Goal: Communication & Community: Answer question/provide support

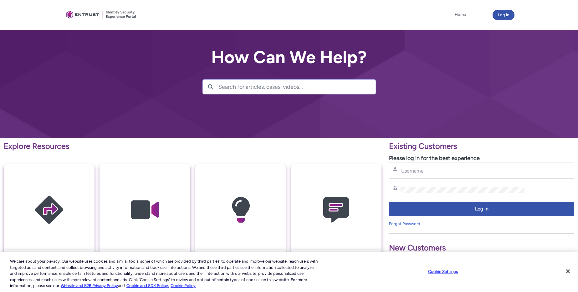
click at [424, 175] on div "Username" at bounding box center [481, 171] width 185 height 16
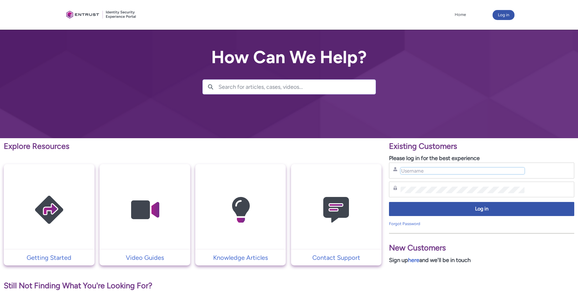
click at [422, 173] on input "Username" at bounding box center [463, 171] width 124 height 7
type input "[EMAIL_ADDRESS][DOMAIN_NAME]"
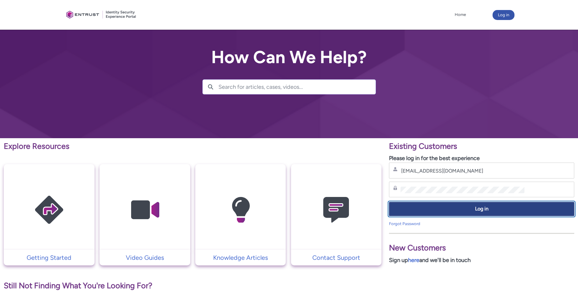
click at [429, 206] on span "Log in" at bounding box center [481, 209] width 177 height 7
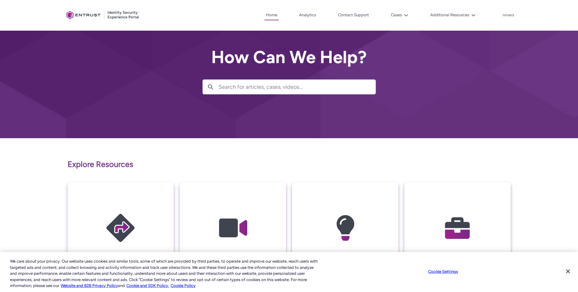
click at [444, 218] on img at bounding box center [457, 228] width 59 height 67
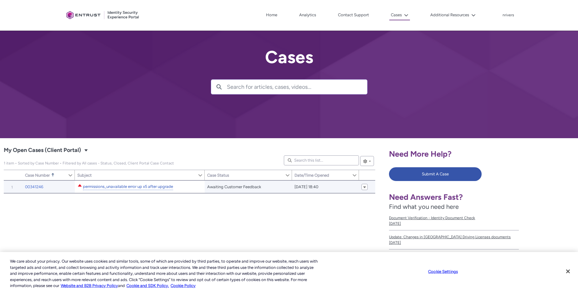
click at [158, 186] on link "permissions_unavailable error up x5 after upgrade" at bounding box center [128, 187] width 90 height 7
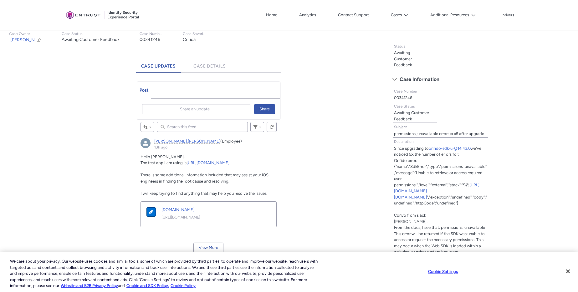
scroll to position [166, 0]
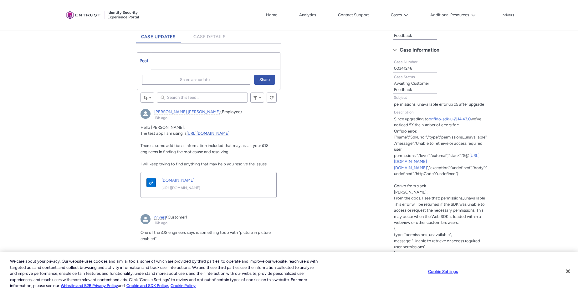
click at [224, 135] on link "https://github.com/onfido/WebViewiOS" at bounding box center [208, 133] width 43 height 5
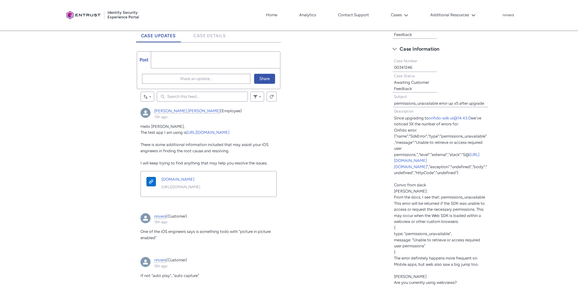
scroll to position [168, 0]
click at [164, 75] on button "Share an update..." at bounding box center [196, 79] width 108 height 10
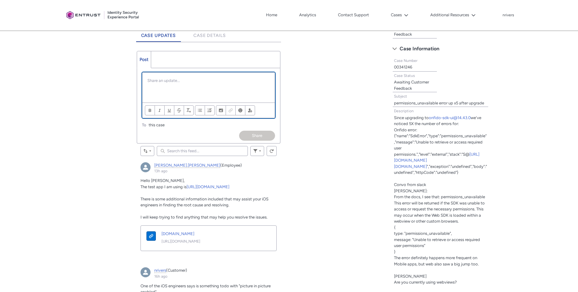
scroll to position [0, 0]
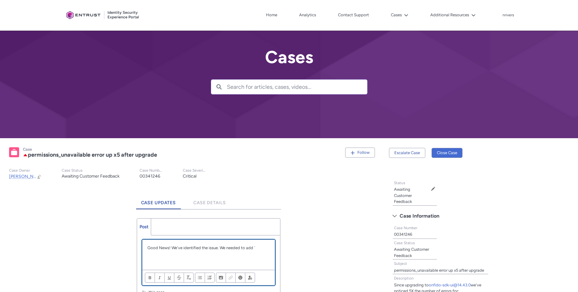
paste div "Chatter Publisher"
click at [253, 256] on p "Good News! We've identified the issue. We needed to add ` configuration.allowsI…" at bounding box center [208, 251] width 122 height 12
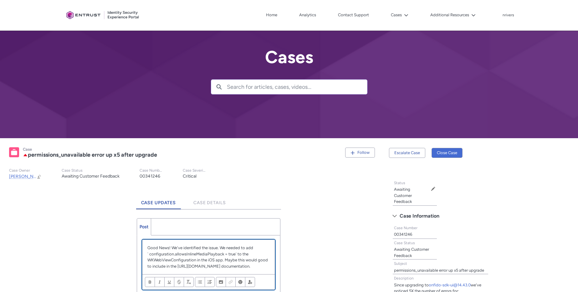
click at [226, 270] on p "Good News! We've identified the issue. We needed to add ` configuration.allowsI…" at bounding box center [208, 257] width 122 height 24
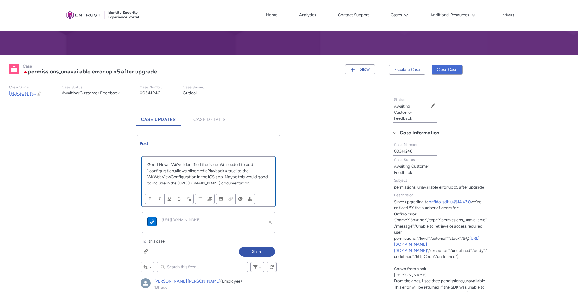
scroll to position [86, 0]
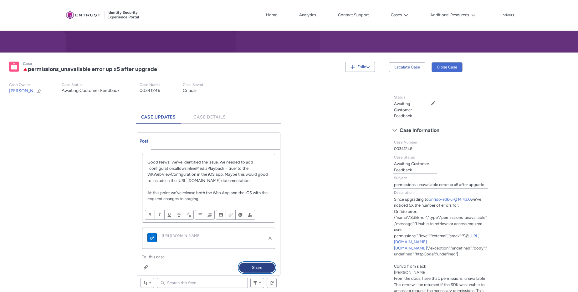
click at [250, 273] on button "Share" at bounding box center [257, 268] width 36 height 10
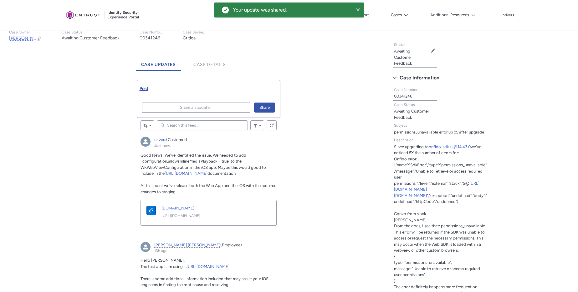
scroll to position [238, 0]
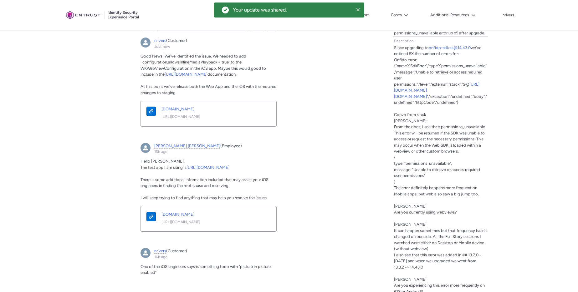
click at [186, 114] on p "documentation.onfido.com" at bounding box center [217, 110] width 110 height 8
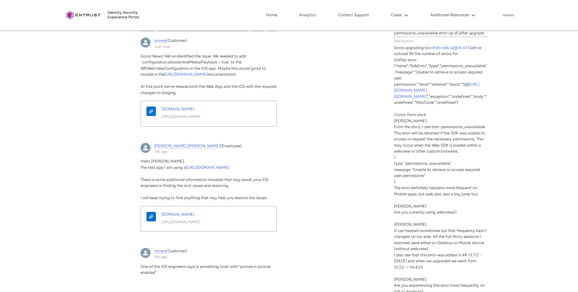
click at [163, 64] on span "Good News! We've identified the issue. We needed to add ` configuration.allowsI…" at bounding box center [204, 65] width 126 height 23
click at [178, 63] on span "Good News! We've identified the issue. We needed to add ` configuration.allowsI…" at bounding box center [204, 65] width 126 height 23
copy span "allowsInlineMediaPlayback"
click at [193, 112] on link "documentation.onfido.com" at bounding box center [211, 109] width 99 height 6
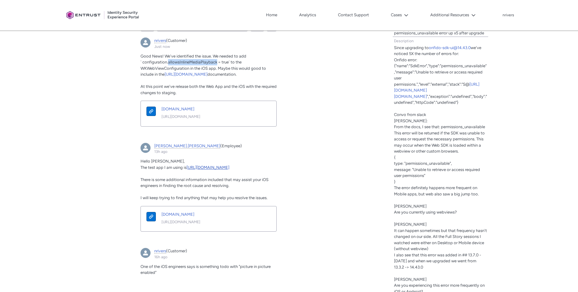
click at [211, 170] on link "https://github.com/onfido/WebViewiOS" at bounding box center [208, 167] width 43 height 5
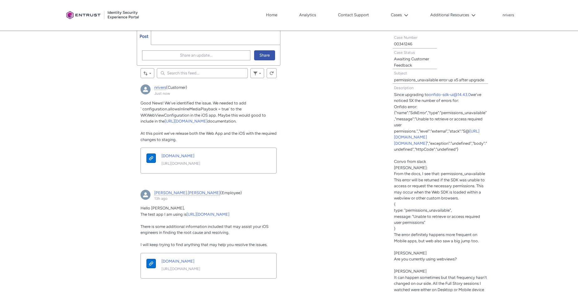
scroll to position [190, 0]
click at [208, 122] on link "https://documentation.onfido.com/sdk/sdk-webview-guide/" at bounding box center [186, 121] width 43 height 5
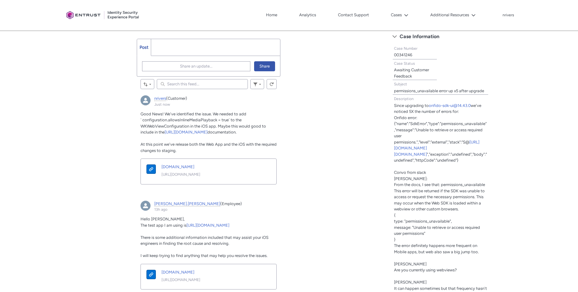
click at [200, 45] on ul "Post More" at bounding box center [209, 47] width 144 height 17
click at [196, 61] on div "Share an update... Share" at bounding box center [208, 66] width 143 height 20
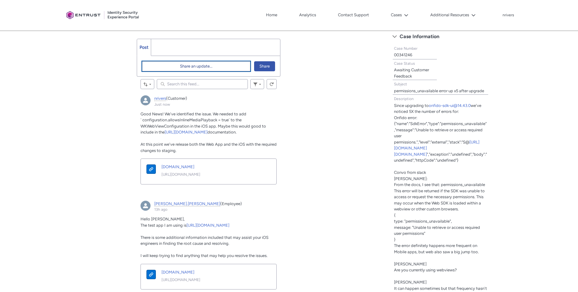
click at [195, 64] on span "Share an update..." at bounding box center [196, 66] width 33 height 9
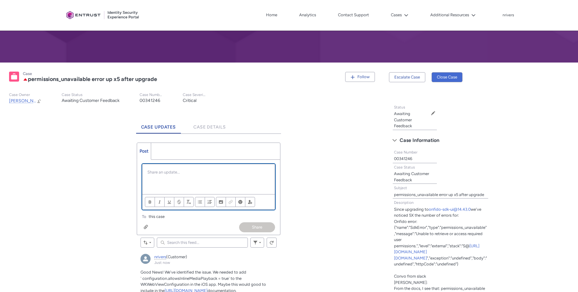
scroll to position [93, 0]
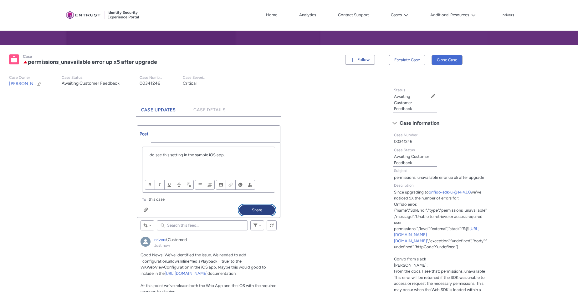
drag, startPoint x: 266, startPoint y: 207, endPoint x: 250, endPoint y: 160, distance: 49.0
click at [249, 162] on div "Review the errors on this page. Share an update... I do see this setting in the…" at bounding box center [208, 180] width 143 height 75
click at [250, 160] on div "I do see this setting in the sample iOS app." at bounding box center [208, 162] width 132 height 30
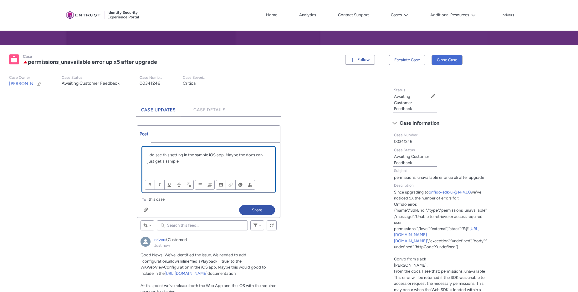
click at [178, 266] on span "Good News! We've identified the issue. We needed to add ` configuration.allowsI…" at bounding box center [204, 264] width 126 height 23
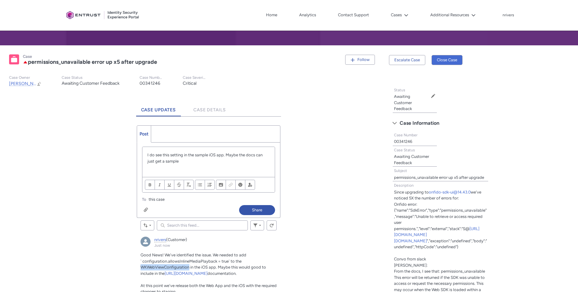
click at [178, 266] on span "Good News! We've identified the issue. We needed to add ` configuration.allowsI…" at bounding box center [204, 264] width 126 height 23
copy span "WKWebViewConfiguration"
click at [195, 165] on div "I do see this setting in the sample iOS app. Maybe the docs can just get a samp…" at bounding box center [208, 162] width 132 height 30
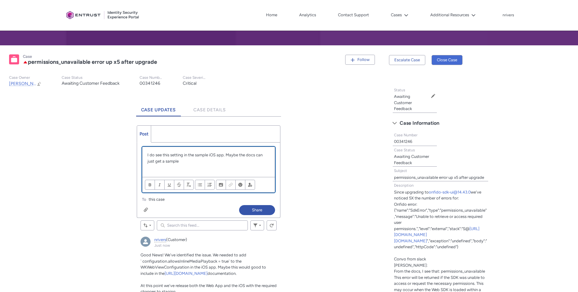
scroll to position [0, 0]
click at [260, 211] on button "Share" at bounding box center [257, 210] width 36 height 10
